Goal: Information Seeking & Learning: Learn about a topic

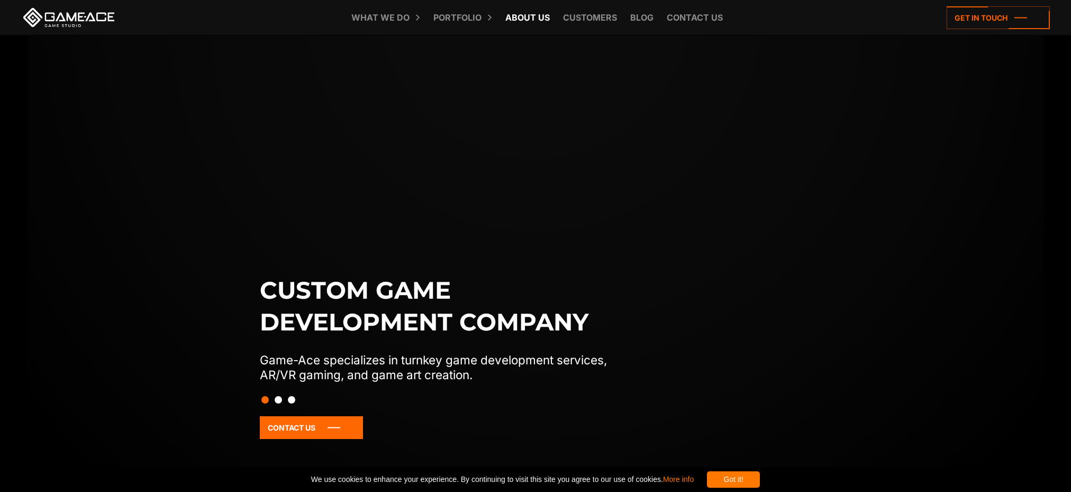
click at [538, 15] on link "About Us" at bounding box center [527, 17] width 55 height 35
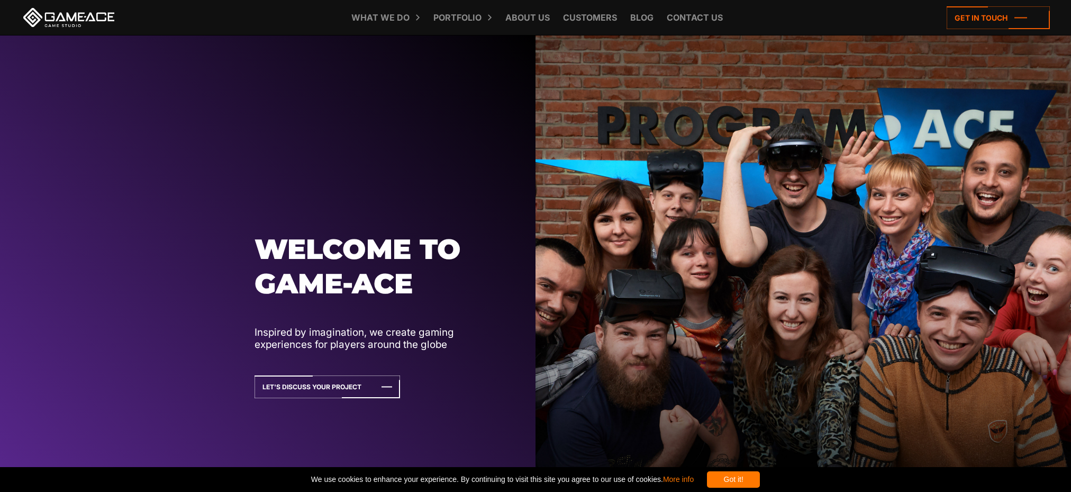
click at [757, 473] on div "Got it!" at bounding box center [733, 479] width 53 height 16
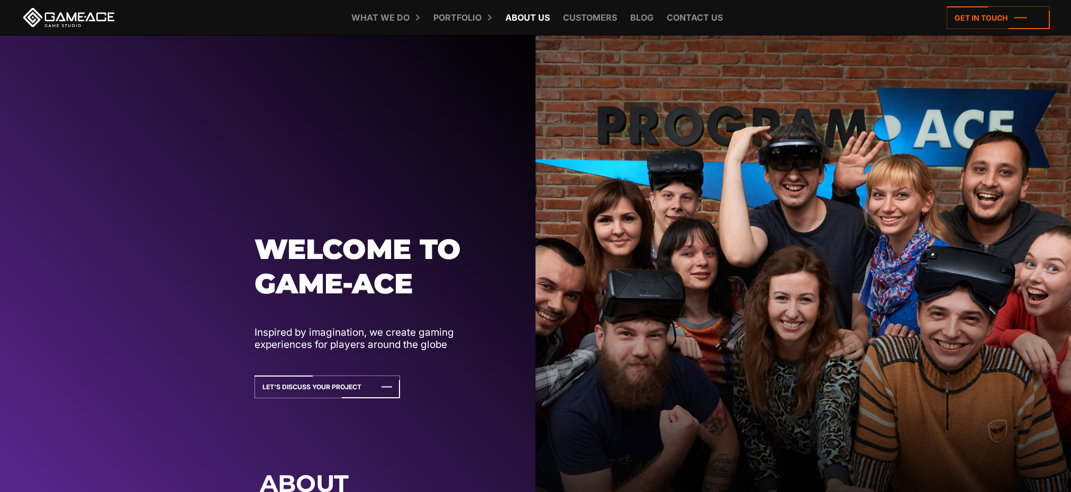
click at [529, 15] on link "About Us" at bounding box center [527, 17] width 55 height 35
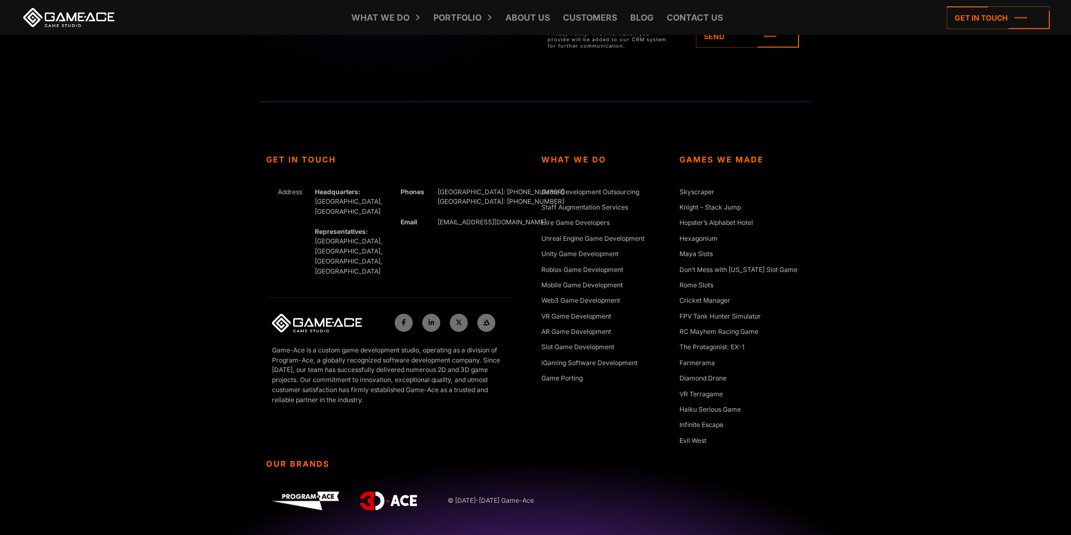
scroll to position [3950, 0]
